Goal: Transaction & Acquisition: Download file/media

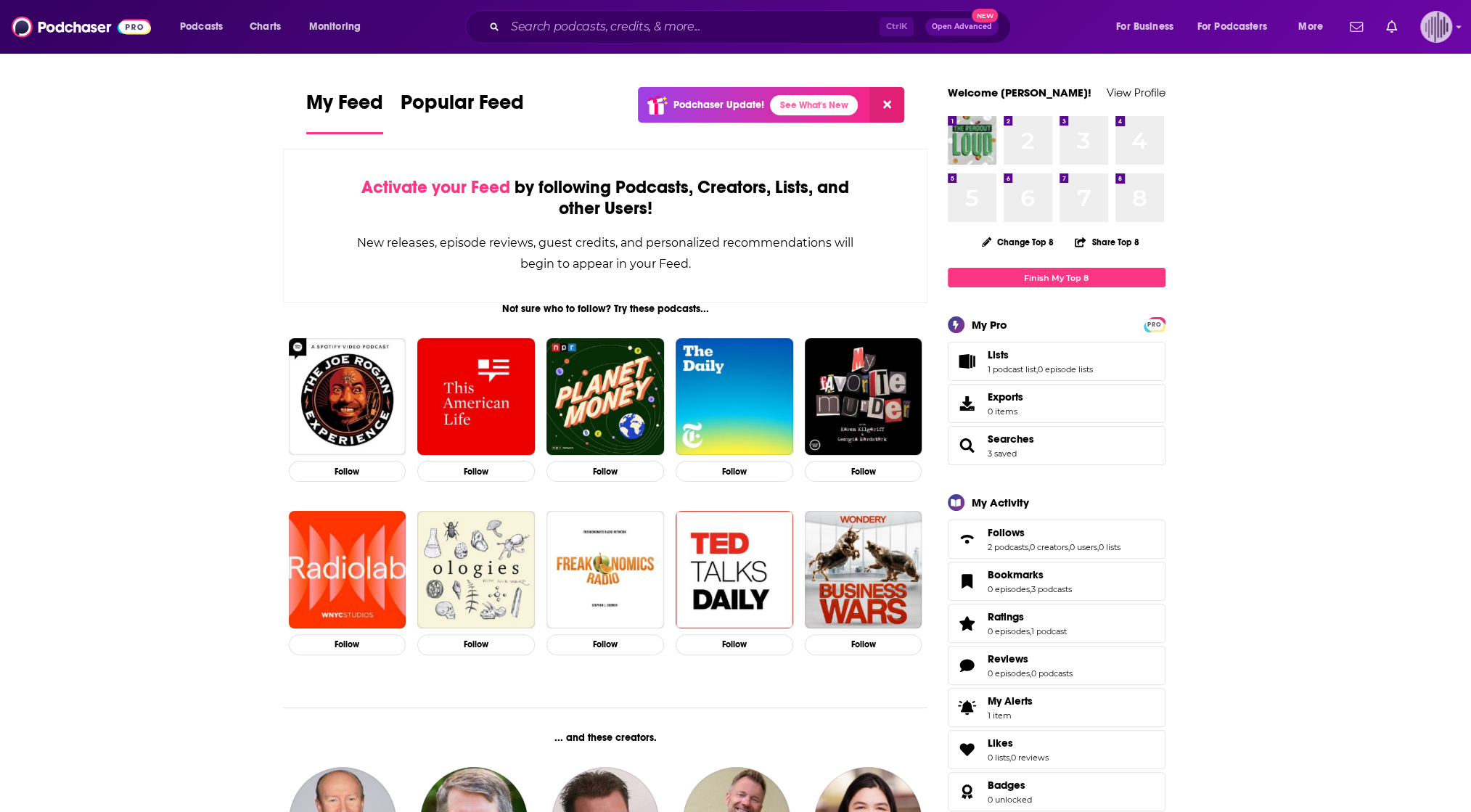
click at [1442, 26] on img "Logged in as gpg2" at bounding box center [1436, 27] width 32 height 32
click at [743, 27] on input "Search podcasts, credits, & more..." at bounding box center [692, 27] width 375 height 23
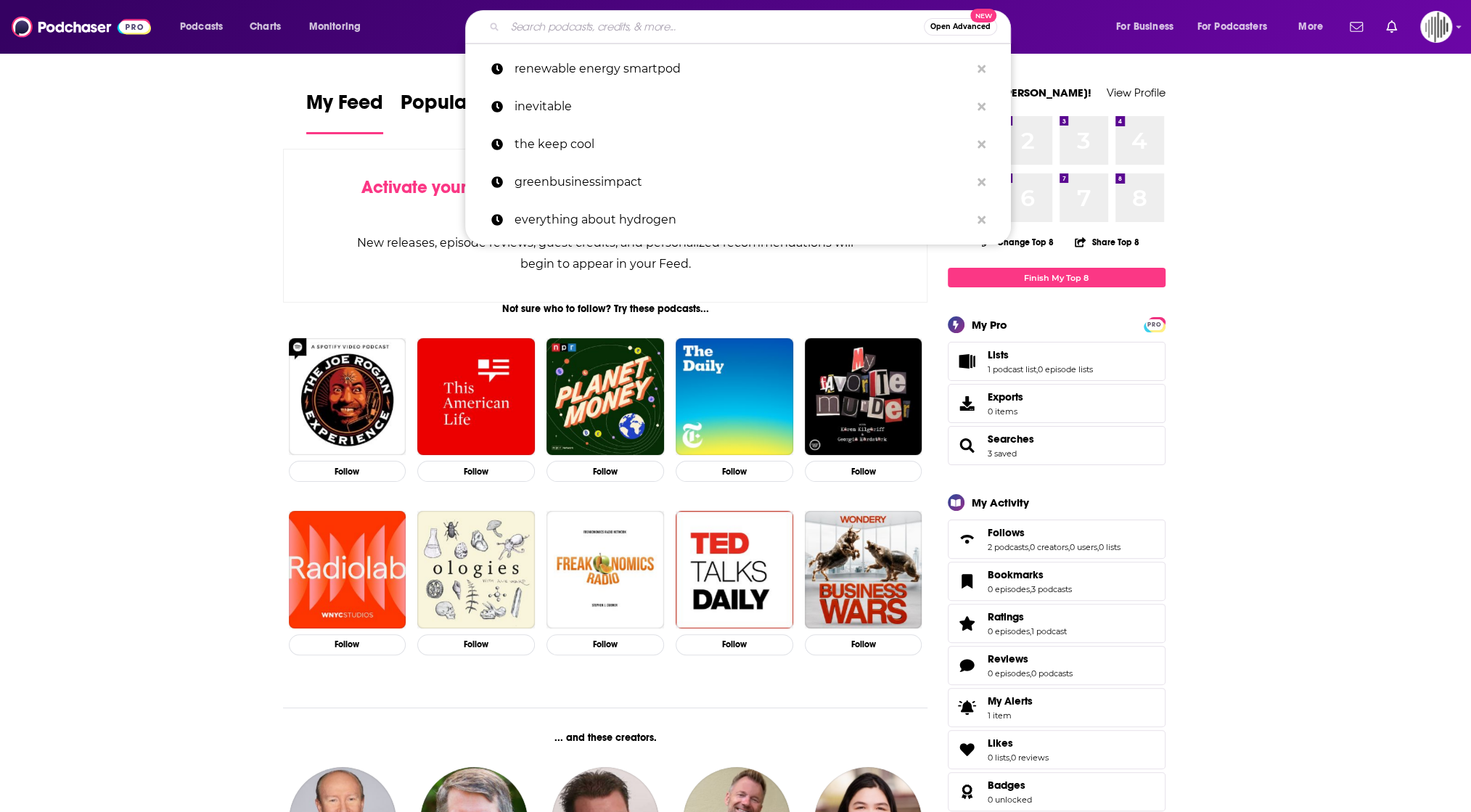
type input "h"
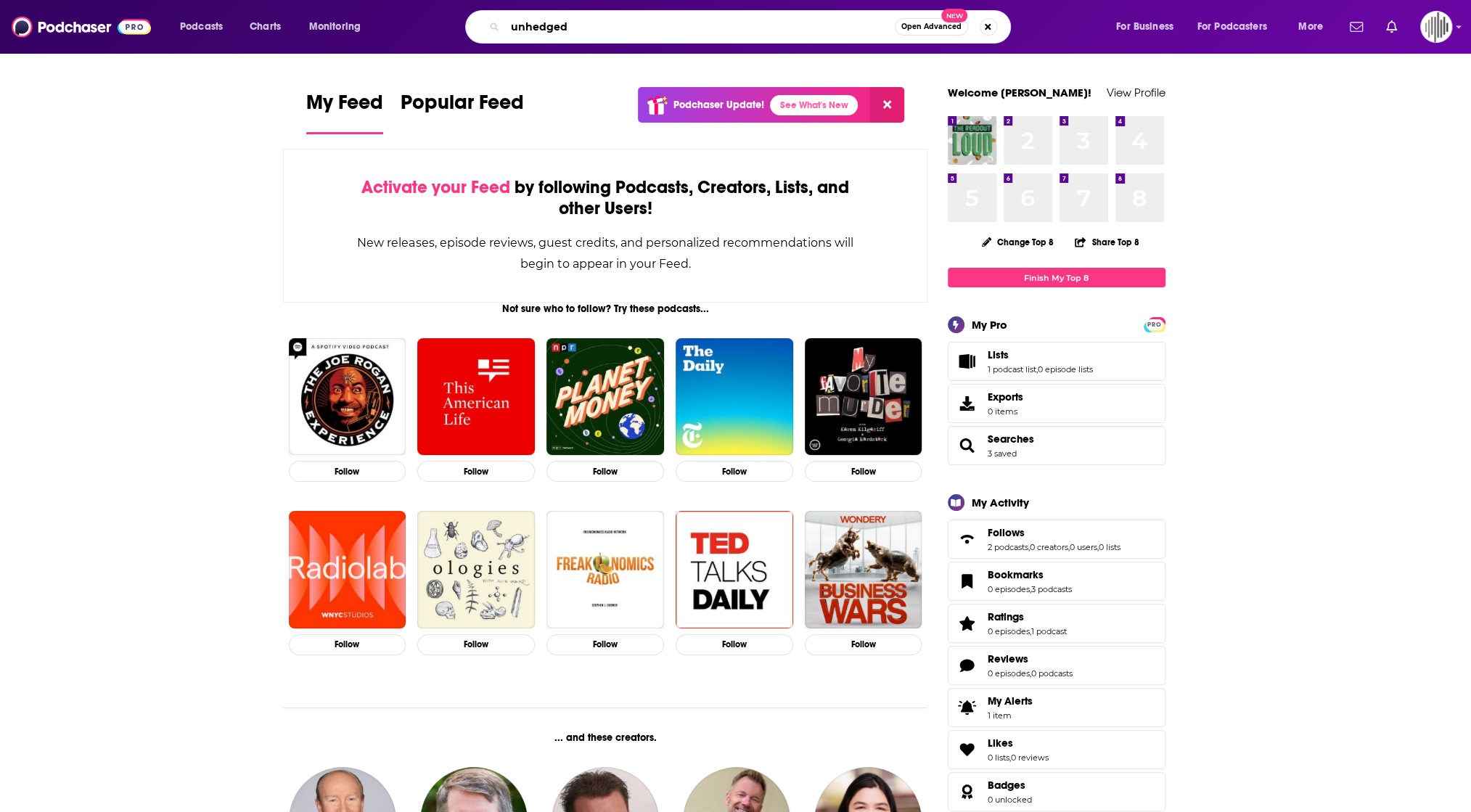
type input "unhedged"
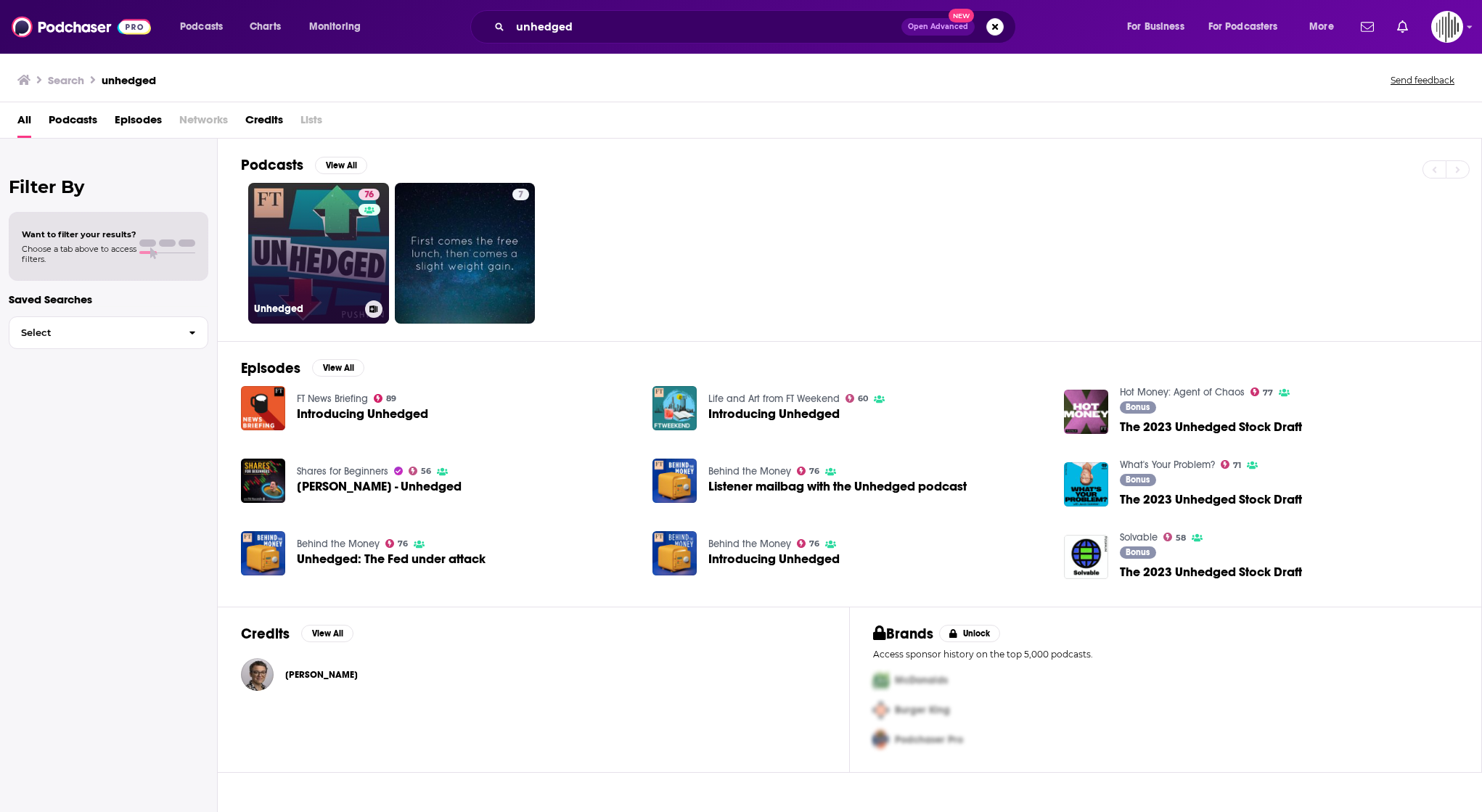
click at [294, 215] on link "76 Unhedged" at bounding box center [319, 253] width 141 height 140
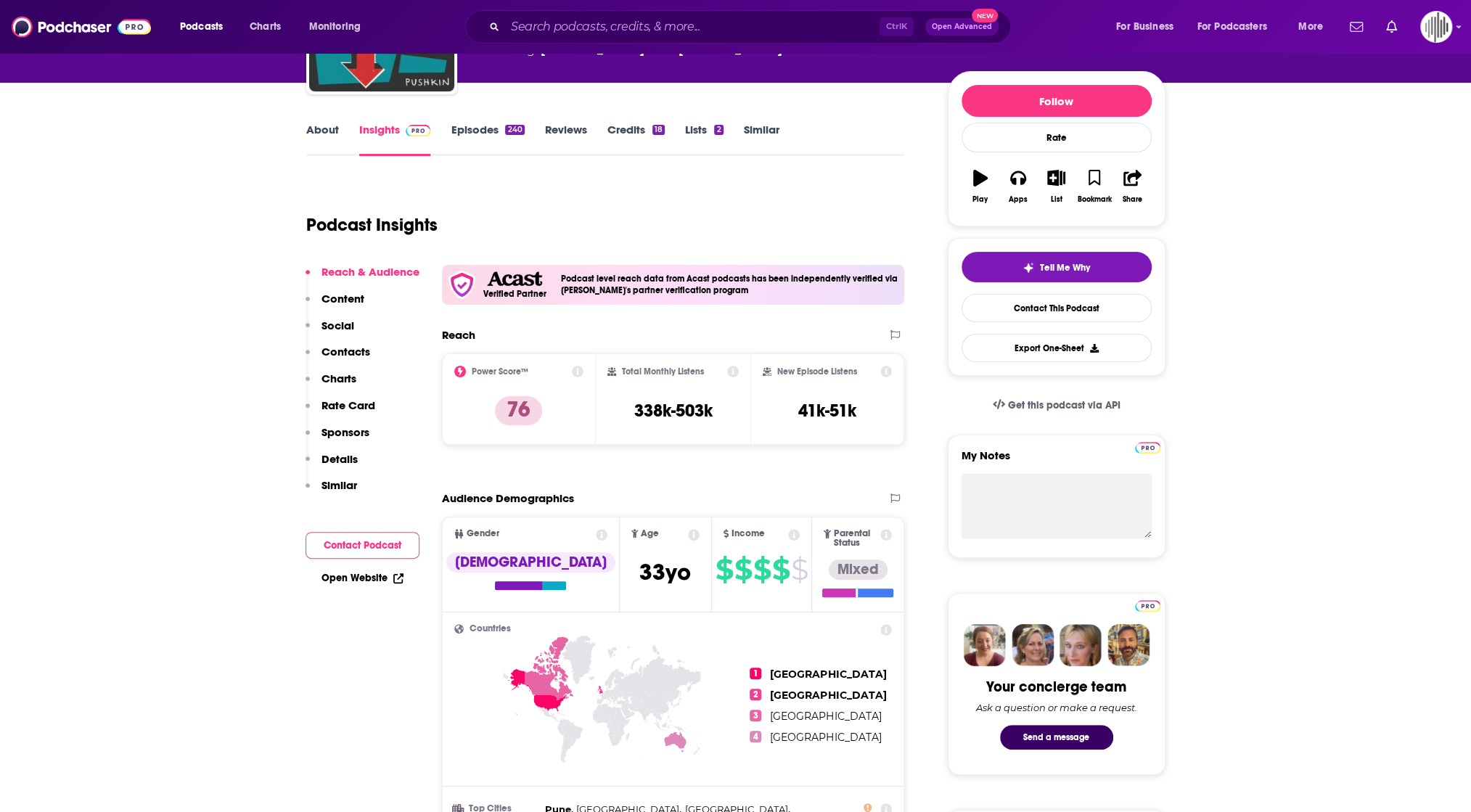
scroll to position [73, 0]
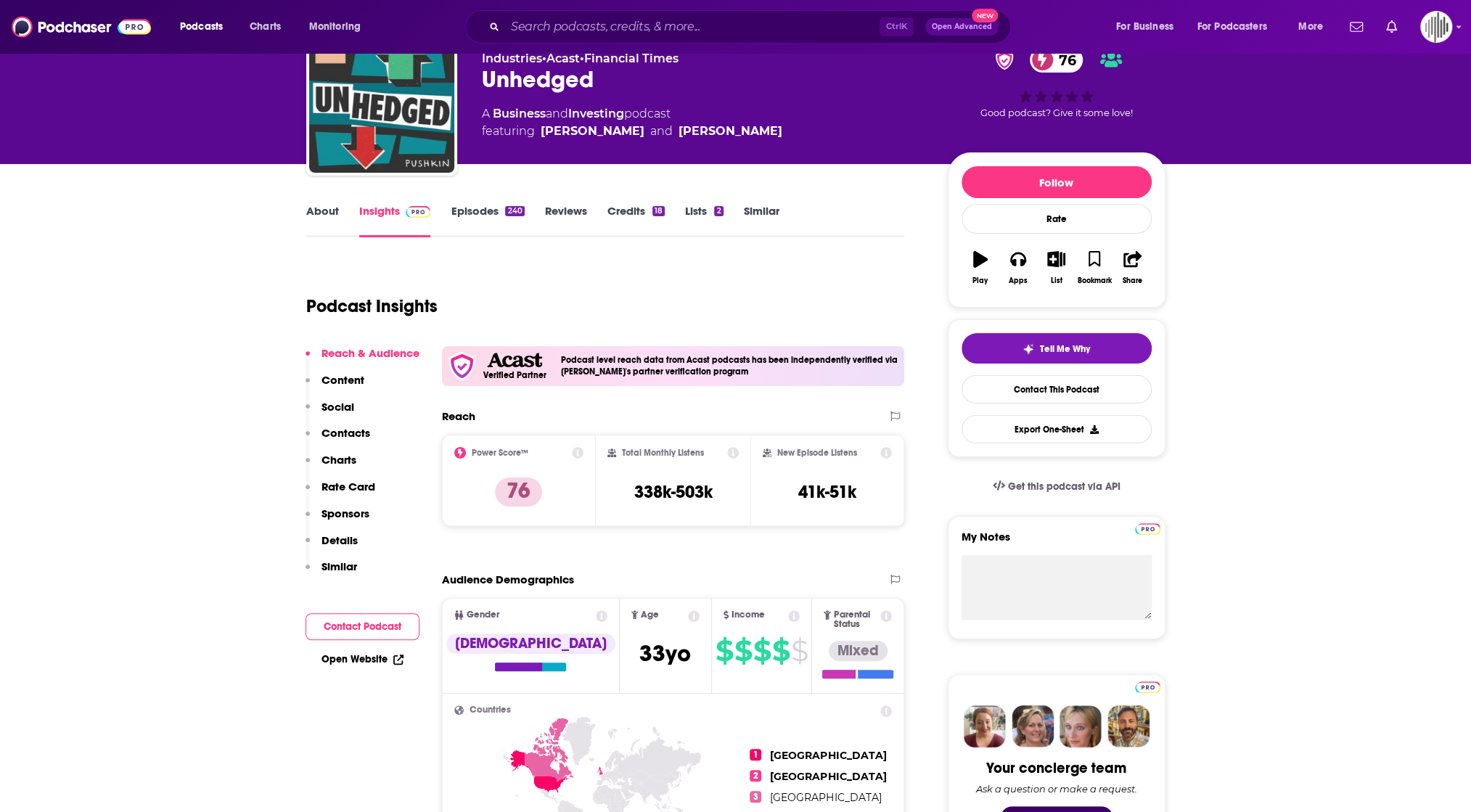
click at [464, 210] on link "Episodes 240" at bounding box center [488, 221] width 74 height 33
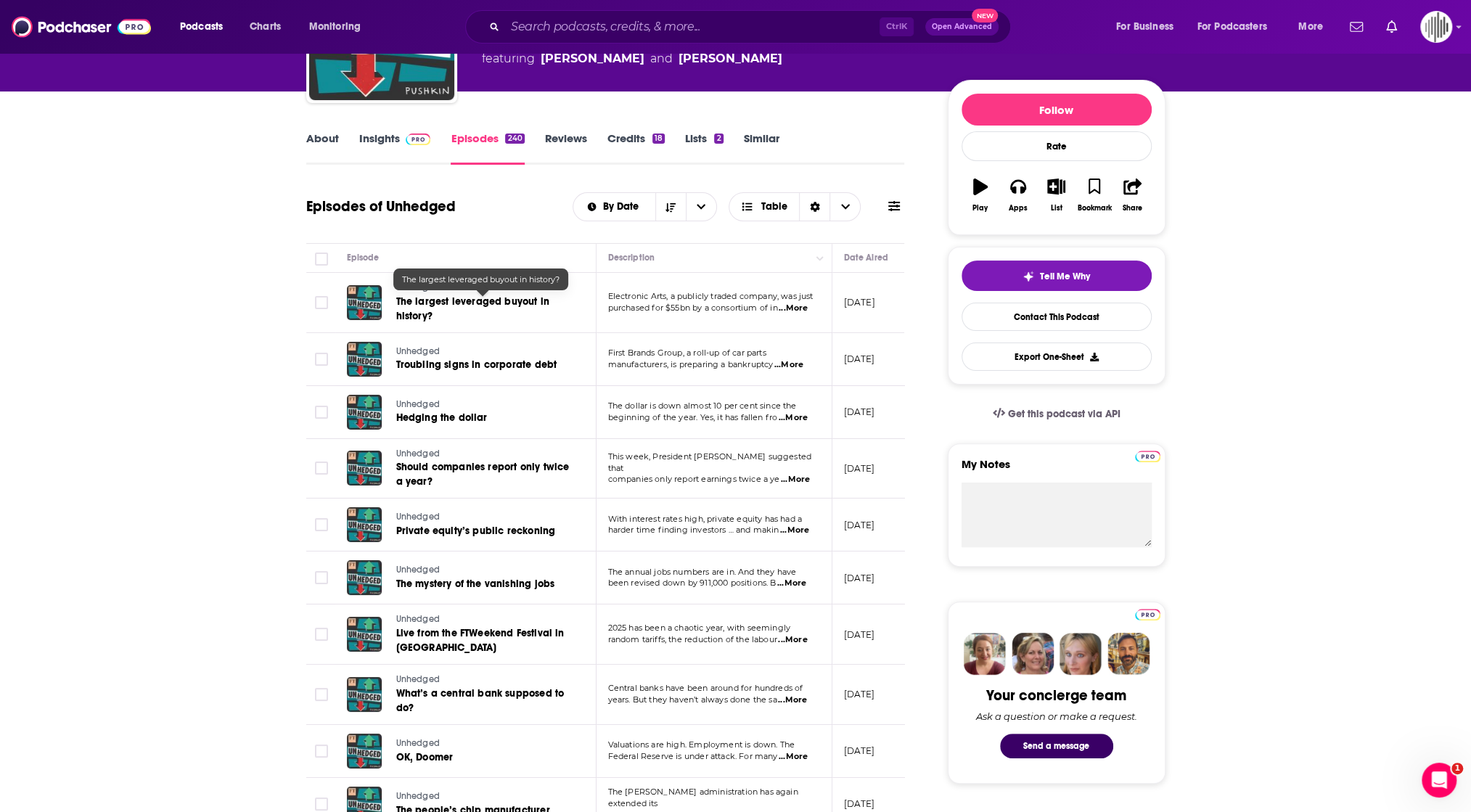
click at [505, 299] on span "The largest leveraged buyout in history?" at bounding box center [472, 309] width 153 height 27
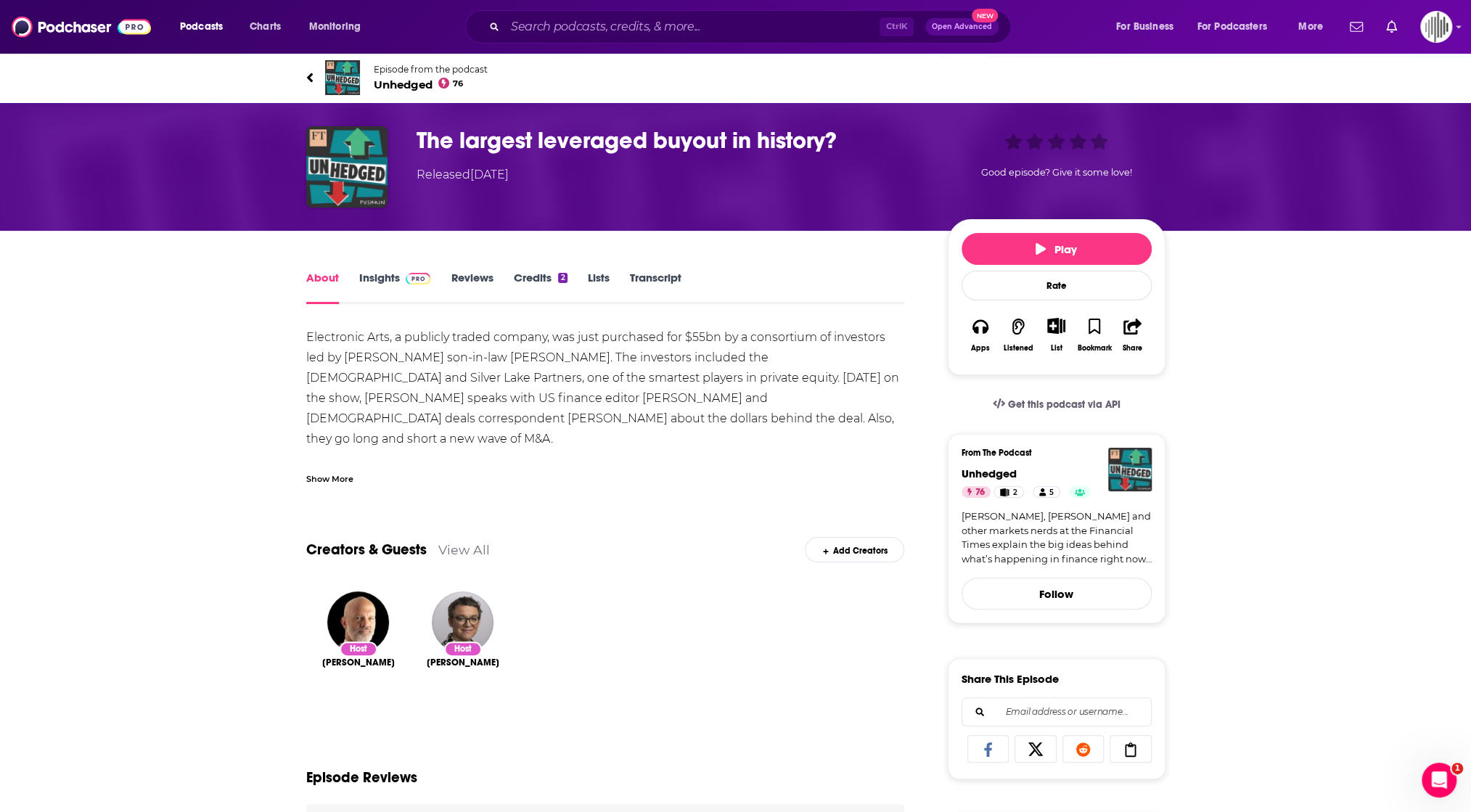
click at [636, 278] on link "Transcript" at bounding box center [656, 288] width 52 height 33
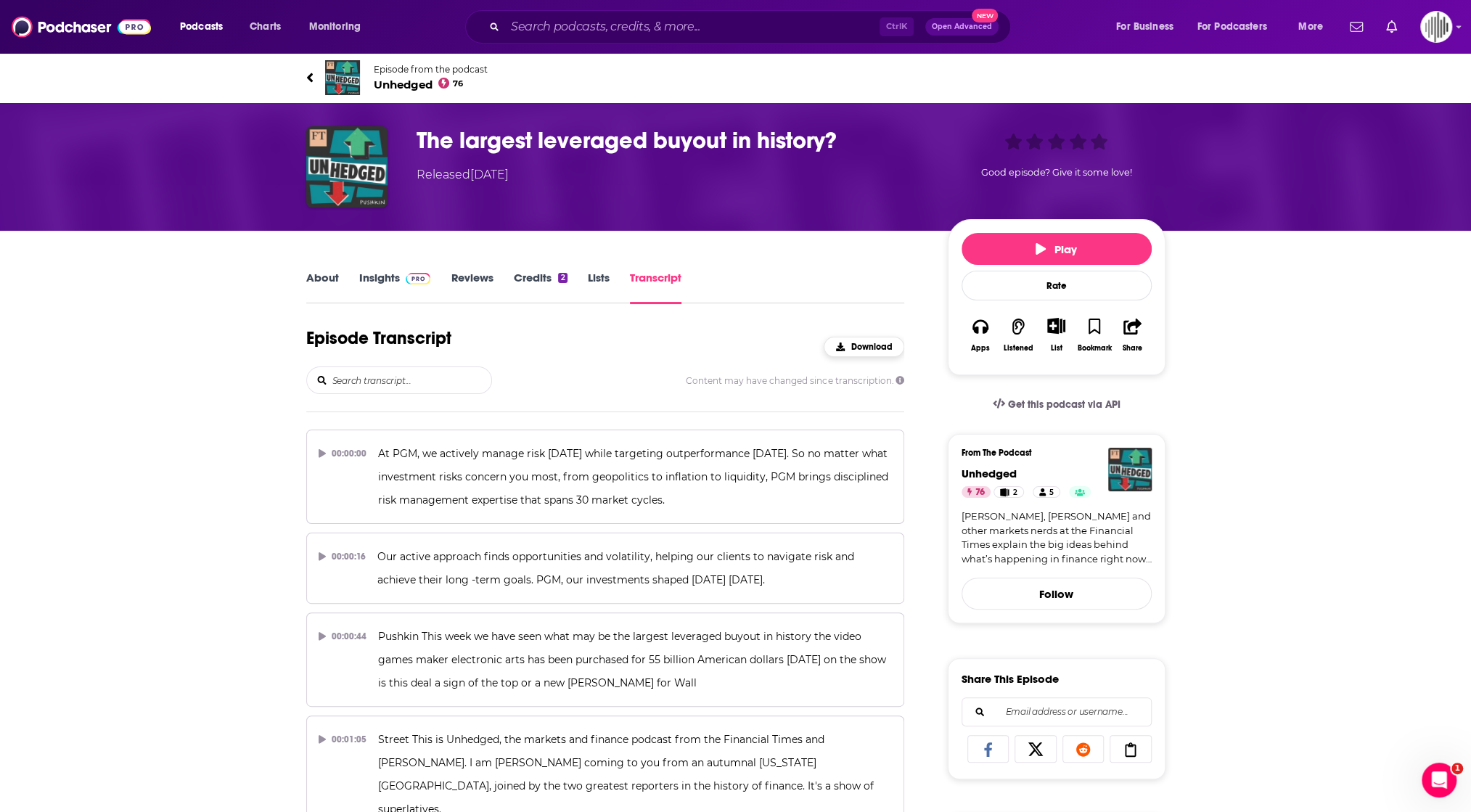
click at [871, 345] on span "Download" at bounding box center [871, 347] width 41 height 10
click at [845, 350] on div "Download" at bounding box center [864, 347] width 56 height 10
